Goal: Task Accomplishment & Management: Use online tool/utility

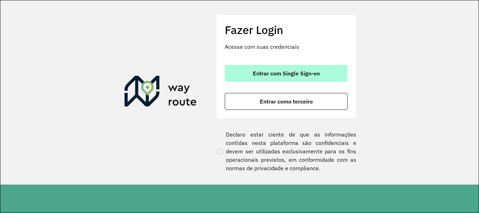
click at [312, 76] on span "Entrar com Single Sign-on" at bounding box center [286, 74] width 67 height 6
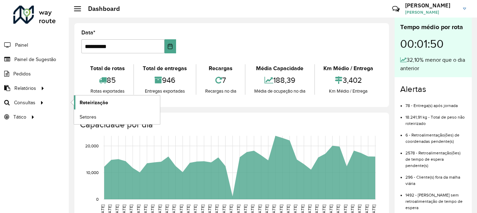
click at [99, 105] on span "Roteirização" at bounding box center [94, 102] width 28 height 7
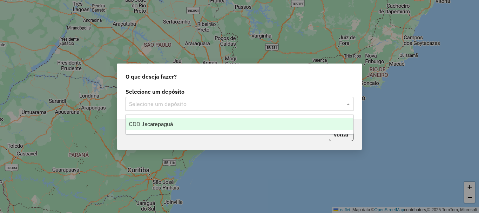
click at [185, 105] on input "text" at bounding box center [232, 104] width 207 height 8
click at [177, 125] on div "CDD Jacarepaguá" at bounding box center [239, 124] width 227 height 12
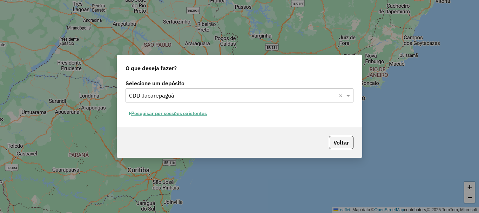
click at [202, 113] on button "Pesquisar por sessões existentes" at bounding box center [168, 113] width 85 height 11
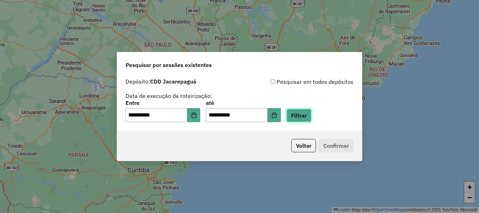
click at [312, 114] on button "Filtrar" at bounding box center [299, 115] width 25 height 13
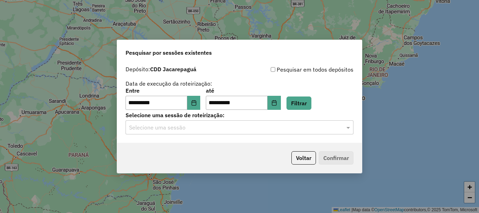
click at [193, 132] on div "Selecione uma sessão" at bounding box center [240, 127] width 228 height 14
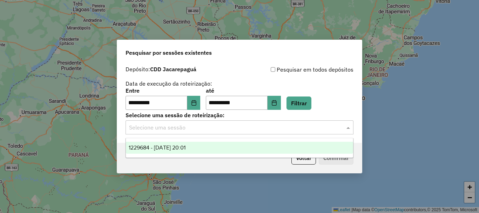
click at [186, 146] on span "1229684 - 14/08/2025 20:01" at bounding box center [157, 148] width 57 height 6
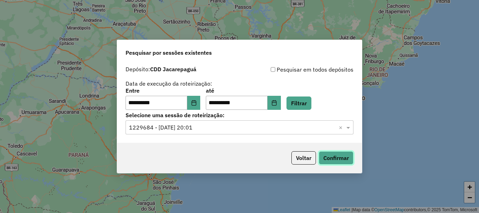
click at [331, 158] on button "Confirmar" at bounding box center [336, 157] width 35 height 13
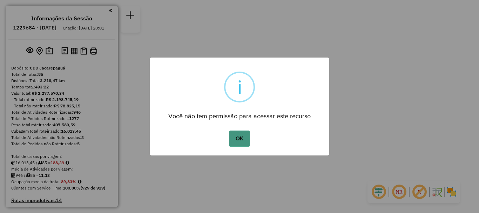
click at [231, 137] on button "OK" at bounding box center [239, 139] width 21 height 16
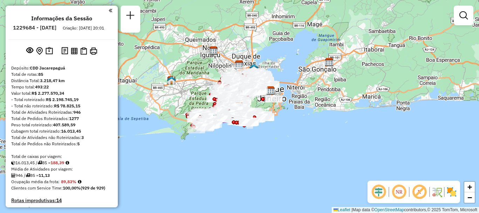
scroll to position [2400, 0]
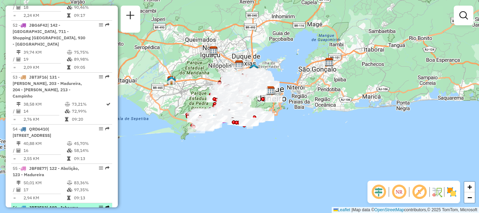
select select "**********"
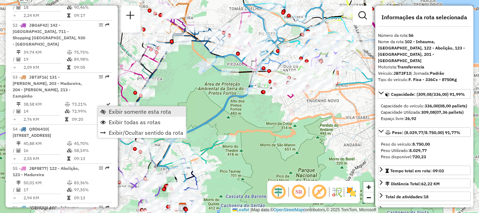
click at [121, 112] on span "Exibir somente esta rota" at bounding box center [140, 112] width 62 height 6
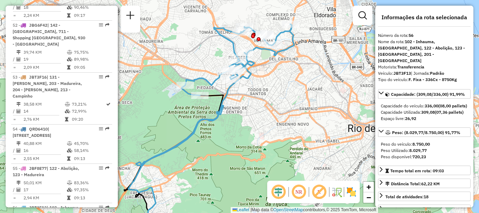
drag, startPoint x: 191, startPoint y: 106, endPoint x: 184, endPoint y: 111, distance: 8.0
click at [184, 111] on div "Janela de atendimento Grade de atendimento Capacidade Transportadoras Veículos …" at bounding box center [239, 106] width 479 height 213
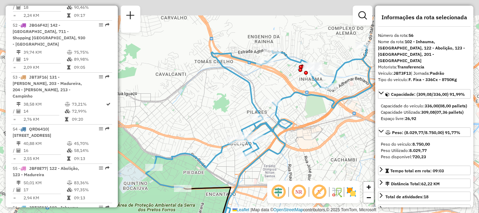
drag, startPoint x: 246, startPoint y: 74, endPoint x: 306, endPoint y: 140, distance: 89.2
click at [306, 140] on div "Janela de atendimento Grade de atendimento Capacidade Transportadoras Veículos …" at bounding box center [239, 106] width 479 height 213
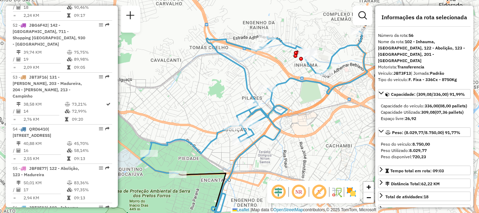
drag, startPoint x: 286, startPoint y: 140, endPoint x: 279, endPoint y: 116, distance: 25.1
click at [279, 116] on icon at bounding box center [245, 164] width 70 height 111
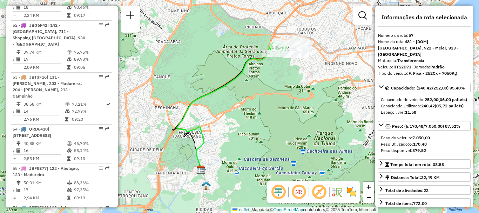
drag, startPoint x: 286, startPoint y: 73, endPoint x: 277, endPoint y: 87, distance: 16.6
click at [277, 87] on div "Janela de atendimento Grade de atendimento Capacidade Transportadoras Veículos …" at bounding box center [239, 106] width 479 height 213
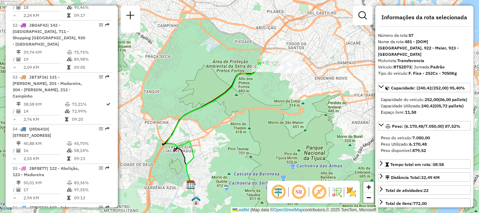
scroll to position [2537, 0]
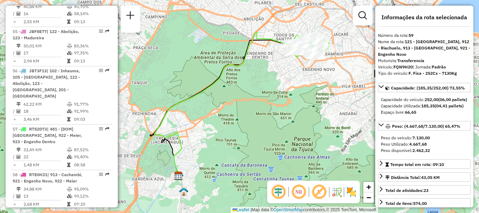
drag, startPoint x: 307, startPoint y: 62, endPoint x: 286, endPoint y: 81, distance: 28.1
click at [286, 81] on div "Janela de atendimento Grade de atendimento Capacidade Transportadoras Veículos …" at bounding box center [239, 106] width 479 height 213
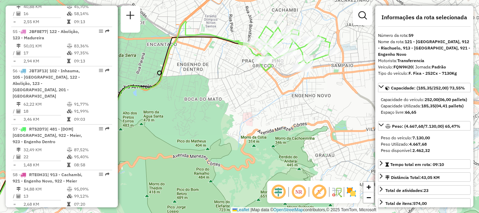
scroll to position [2655, 0]
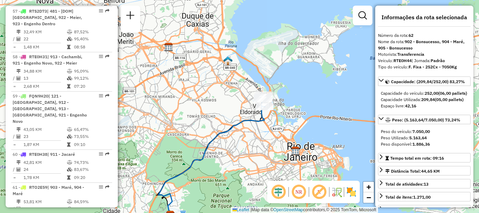
drag, startPoint x: 229, startPoint y: 101, endPoint x: 226, endPoint y: 105, distance: 4.8
click at [226, 105] on div "Janela de atendimento Grade de atendimento Capacidade Transportadoras Veículos …" at bounding box center [239, 106] width 479 height 213
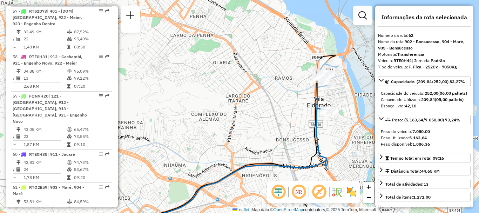
drag, startPoint x: 286, startPoint y: 94, endPoint x: 268, endPoint y: 124, distance: 34.8
click at [268, 124] on div "Janela de atendimento Grade de atendimento Capacidade Transportadoras Veículos …" at bounding box center [239, 106] width 479 height 213
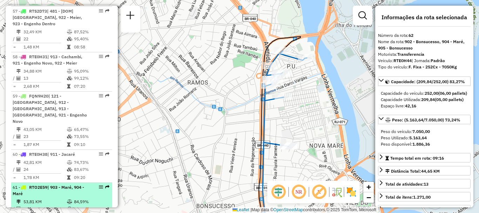
click at [52, 184] on div "61 - RTO2E59 | 903 - Maré, 904 - Maré" at bounding box center [50, 190] width 74 height 13
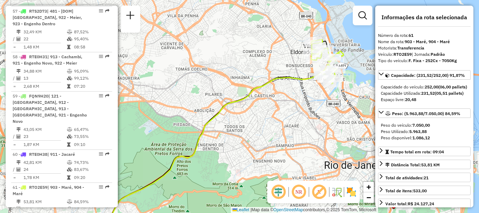
scroll to position [3054, 0]
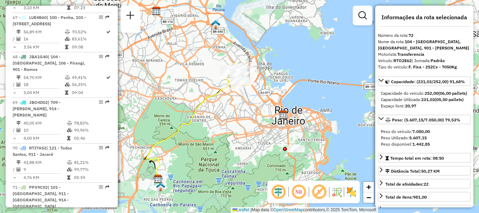
drag, startPoint x: 235, startPoint y: 85, endPoint x: 188, endPoint y: 100, distance: 48.7
click at [188, 100] on div "Janela de atendimento Grade de atendimento Capacidade Transportadoras Veículos …" at bounding box center [239, 106] width 479 height 213
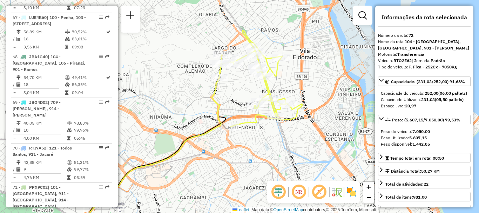
drag, startPoint x: 246, startPoint y: 63, endPoint x: 230, endPoint y: 90, distance: 31.2
click at [230, 90] on div "Janela de atendimento Grade de atendimento Capacidade Transportadoras Veículos …" at bounding box center [239, 106] width 479 height 213
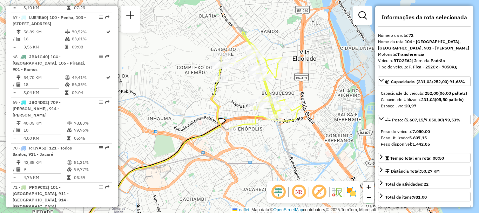
scroll to position [1661, 0]
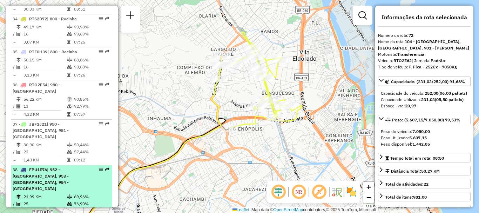
click at [107, 167] on em at bounding box center [107, 169] width 4 height 4
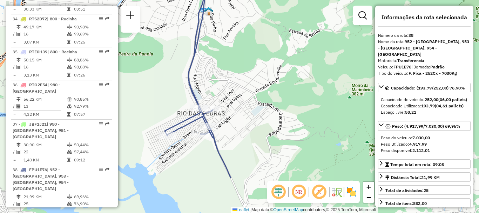
drag, startPoint x: 179, startPoint y: 178, endPoint x: 204, endPoint y: 110, distance: 73.2
click at [204, 110] on icon at bounding box center [201, 50] width 85 height 256
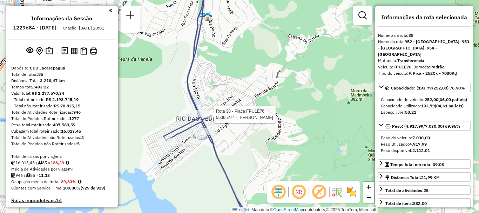
scroll to position [1864, 0]
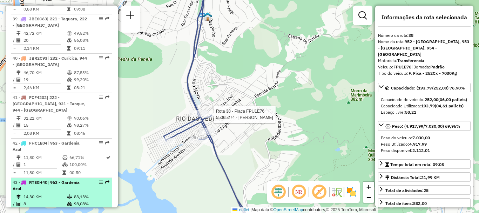
click at [105, 180] on em at bounding box center [107, 182] width 4 height 4
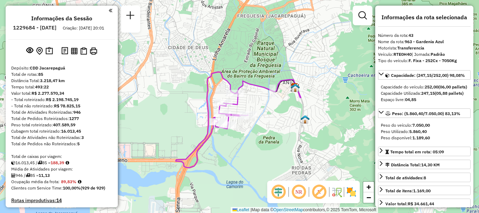
scroll to position [1903, 0]
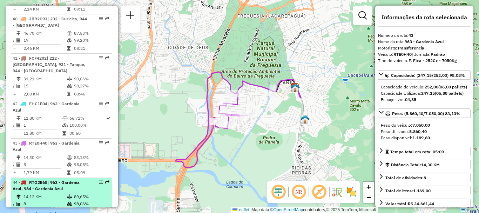
click at [106, 180] on em at bounding box center [107, 182] width 4 height 4
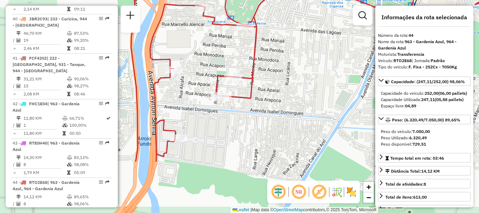
drag, startPoint x: 191, startPoint y: 122, endPoint x: 314, endPoint y: 49, distance: 143.0
click at [314, 49] on div "Janela de atendimento Grade de atendimento Capacidade Transportadoras Veículos …" at bounding box center [239, 106] width 479 height 213
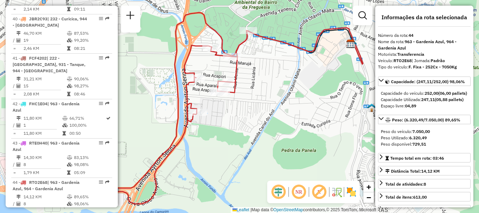
drag, startPoint x: 271, startPoint y: 98, endPoint x: 255, endPoint y: 102, distance: 16.8
click at [255, 102] on div "Janela de atendimento Grade de atendimento Capacidade Transportadoras Veículos …" at bounding box center [239, 106] width 479 height 213
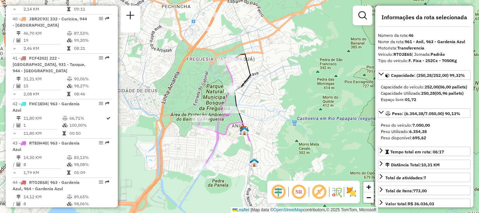
scroll to position [2011, 0]
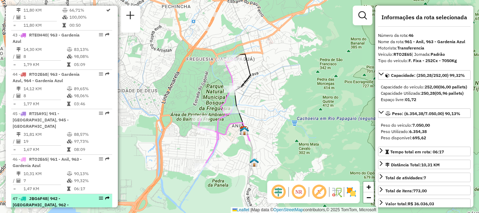
click at [105, 196] on em at bounding box center [107, 198] width 4 height 4
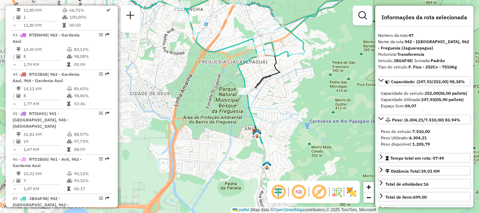
drag, startPoint x: 274, startPoint y: 157, endPoint x: 287, endPoint y: 108, distance: 50.8
click at [287, 108] on div "Janela de atendimento Grade de atendimento Capacidade Transportadoras Veículos …" at bounding box center [239, 106] width 479 height 213
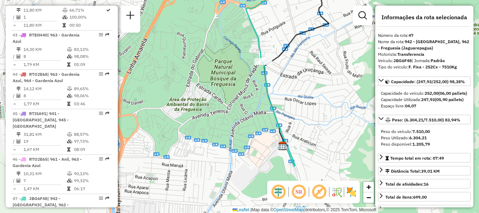
drag, startPoint x: 296, startPoint y: 144, endPoint x: 293, endPoint y: 105, distance: 38.7
click at [293, 105] on div "Janela de atendimento Grade de atendimento Capacidade Transportadoras Veículos …" at bounding box center [239, 106] width 479 height 213
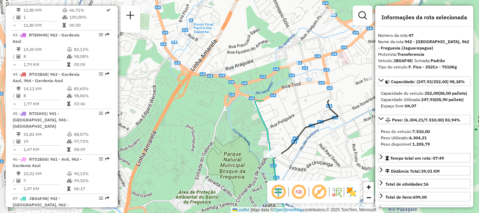
drag, startPoint x: 246, startPoint y: 71, endPoint x: 262, endPoint y: 192, distance: 122.5
click at [262, 192] on div "Janela de atendimento Grade de atendimento Capacidade Transportadoras Veículos …" at bounding box center [239, 106] width 479 height 213
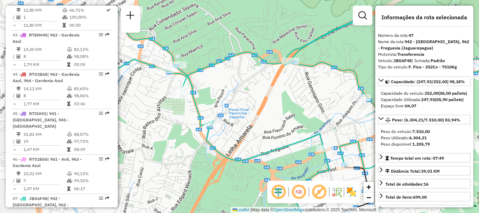
drag, startPoint x: 205, startPoint y: 48, endPoint x: 171, endPoint y: 86, distance: 50.2
click at [171, 86] on div "Janela de atendimento Grade de atendimento Capacidade Transportadoras Veículos …" at bounding box center [239, 106] width 479 height 213
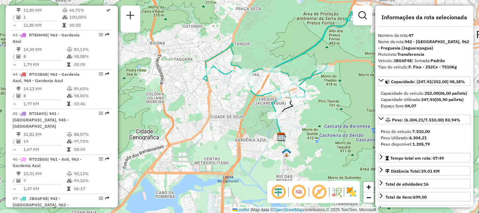
drag, startPoint x: 287, startPoint y: 152, endPoint x: 282, endPoint y: 106, distance: 46.6
click at [282, 106] on div "Janela de atendimento Grade de atendimento Capacidade Transportadoras Veículos …" at bounding box center [239, 106] width 479 height 213
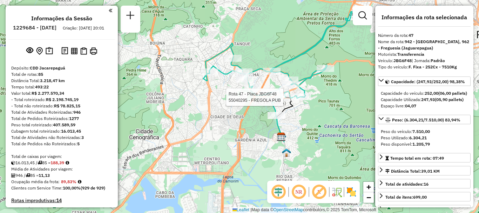
scroll to position [1661, 0]
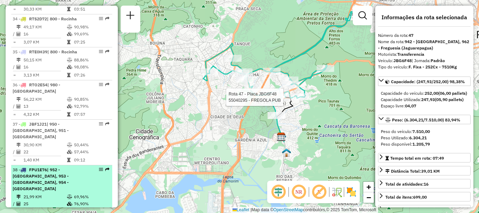
click at [105, 167] on em at bounding box center [107, 169] width 4 height 4
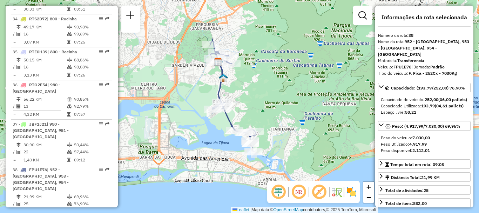
drag, startPoint x: 258, startPoint y: 137, endPoint x: 251, endPoint y: 125, distance: 13.1
click at [251, 125] on icon at bounding box center [233, 95] width 45 height 113
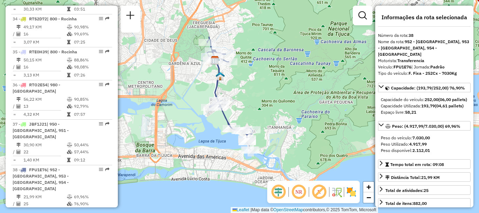
scroll to position [1942, 0]
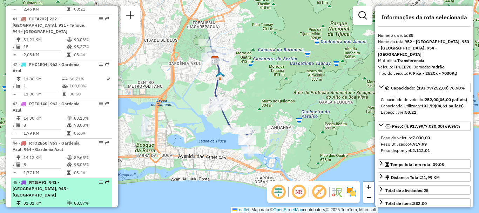
click at [41, 213] on td at bounding box center [40, 214] width 54 height 1
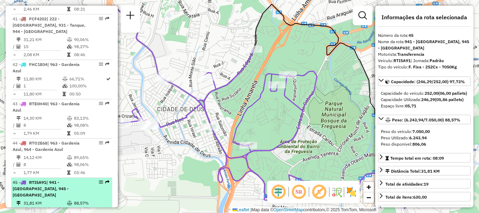
click at [99, 180] on em at bounding box center [101, 182] width 4 height 4
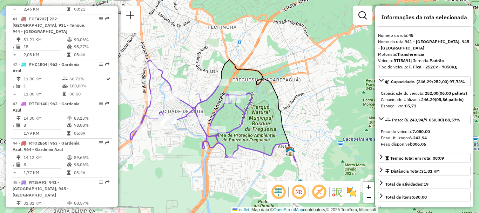
drag, startPoint x: 170, startPoint y: 118, endPoint x: 191, endPoint y: 114, distance: 21.4
click at [191, 114] on icon at bounding box center [232, 134] width 128 height 54
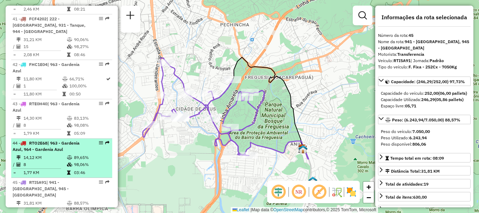
click at [31, 154] on td "14,12 KM" at bounding box center [45, 157] width 44 height 7
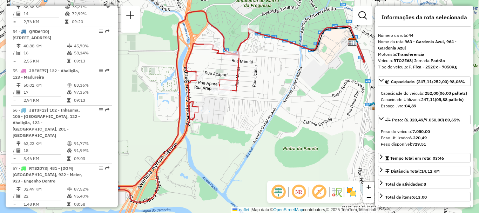
scroll to position [1864, 0]
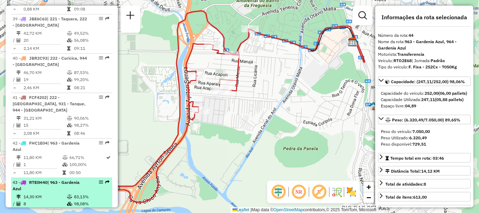
click at [55, 179] on div "43 - RTE0H40 | 963 - Gardenia Azul" at bounding box center [50, 185] width 74 height 13
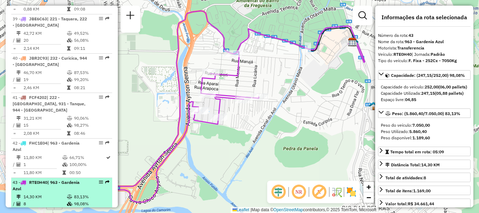
click at [74, 193] on td "83,13%" at bounding box center [91, 196] width 35 height 7
click at [39, 207] on td at bounding box center [40, 207] width 54 height 1
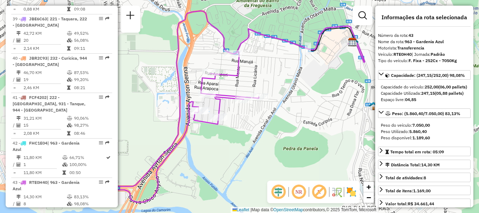
scroll to position [1982, 0]
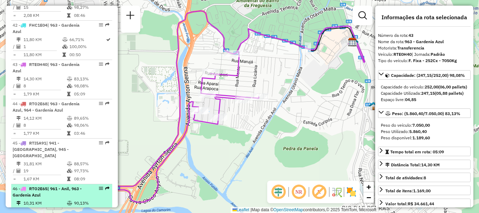
click at [58, 207] on td "7" at bounding box center [45, 210] width 44 height 7
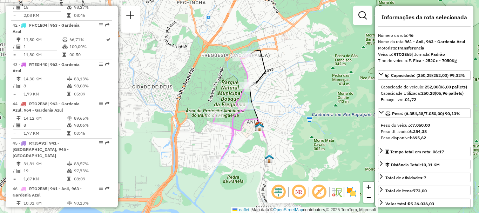
scroll to position [2158, 0]
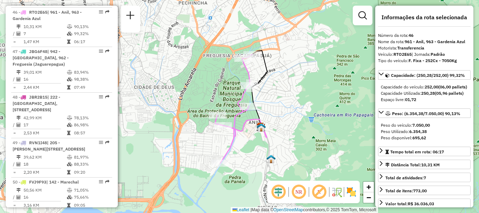
click at [303, 40] on div "Janela de atendimento Grade de atendimento Capacidade Transportadoras Veículos …" at bounding box center [239, 106] width 479 height 213
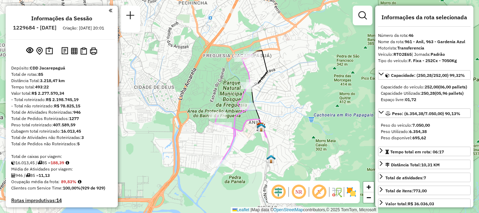
scroll to position [746, 0]
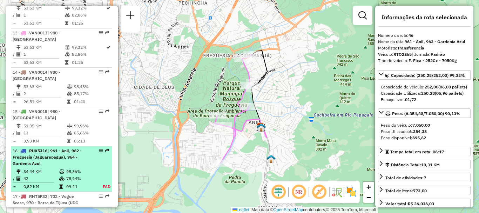
click at [70, 168] on td "98,36%" at bounding box center [80, 171] width 29 height 7
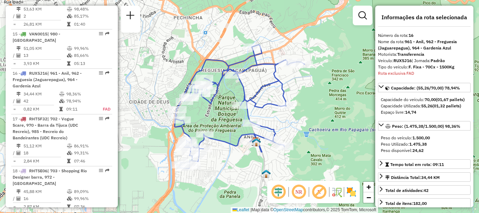
scroll to position [842, 0]
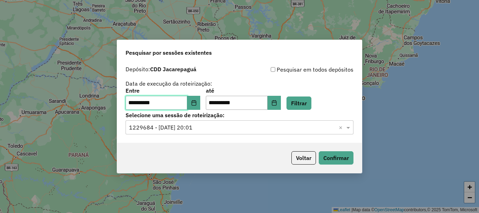
click at [131, 102] on input "**********" at bounding box center [157, 103] width 62 height 14
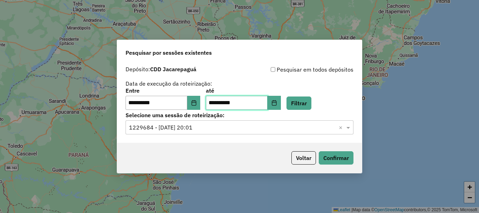
click at [216, 101] on input "**********" at bounding box center [237, 103] width 62 height 14
click at [215, 101] on input "**********" at bounding box center [237, 103] width 62 height 14
type input "**********"
click at [332, 157] on button "Confirmar" at bounding box center [336, 157] width 35 height 13
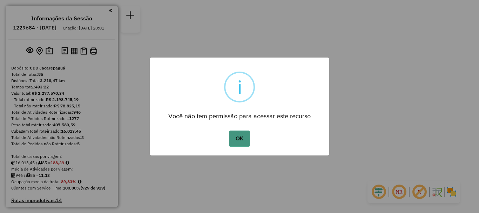
click at [236, 132] on div "OK No Cancel" at bounding box center [240, 139] width 180 height 20
click at [235, 132] on button "OK" at bounding box center [239, 139] width 21 height 16
